Goal: Task Accomplishment & Management: Manage account settings

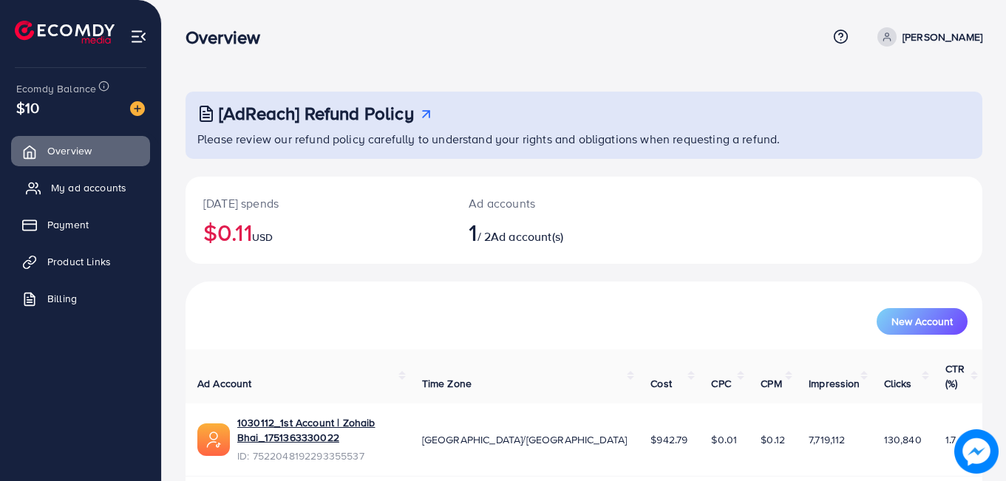
click at [80, 185] on span "My ad accounts" at bounding box center [88, 187] width 75 height 15
drag, startPoint x: 0, startPoint y: 0, endPoint x: 93, endPoint y: 174, distance: 197.1
click at [93, 174] on li "My ad accounts" at bounding box center [80, 188] width 161 height 30
click at [93, 174] on link "My ad accounts" at bounding box center [80, 188] width 139 height 30
click at [93, 173] on link "My ad accounts" at bounding box center [80, 188] width 139 height 30
